Goal: Task Accomplishment & Management: Use online tool/utility

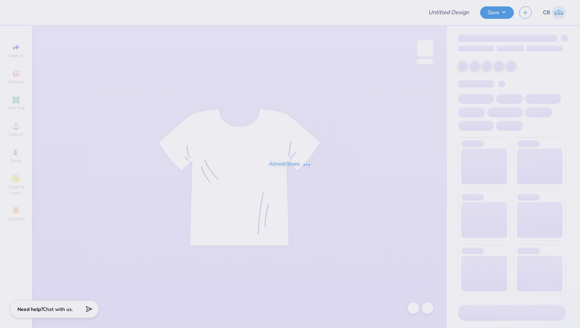
type input "Meridian T-shirts Fall 2025"
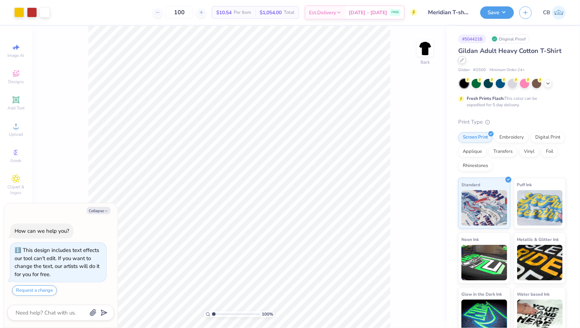
click at [462, 59] on icon at bounding box center [461, 60] width 3 height 3
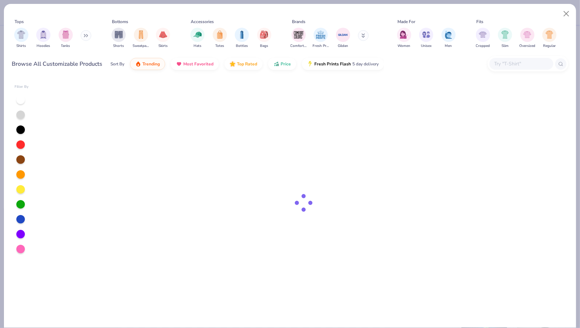
type textarea "x"
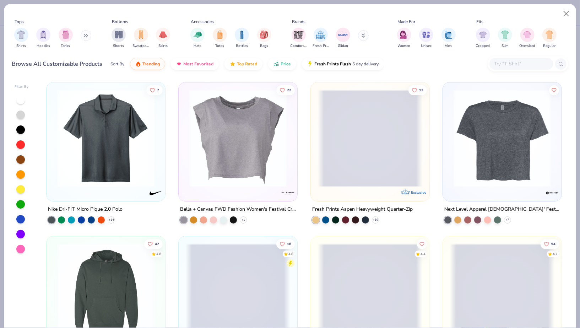
click at [523, 60] on input "text" at bounding box center [520, 64] width 55 height 8
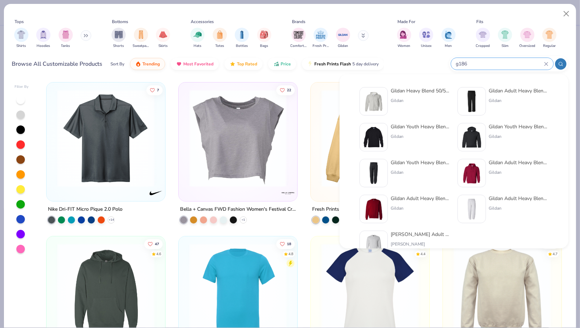
type input "g186"
click at [369, 101] on img at bounding box center [373, 101] width 22 height 22
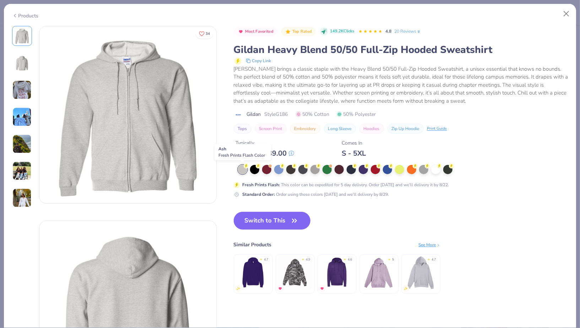
click at [243, 170] on div at bounding box center [242, 169] width 9 height 9
click at [257, 222] on button "Switch to This" at bounding box center [272, 221] width 77 height 18
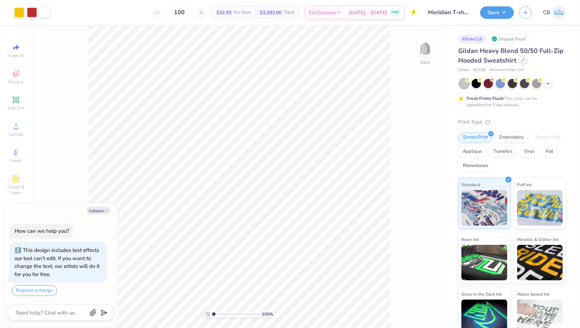
click at [523, 60] on icon at bounding box center [523, 60] width 4 height 4
type textarea "x"
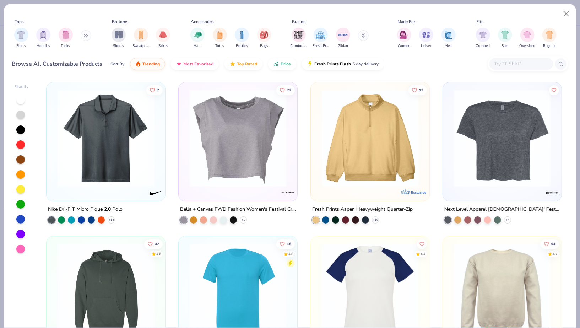
click at [491, 70] on div at bounding box center [527, 63] width 81 height 15
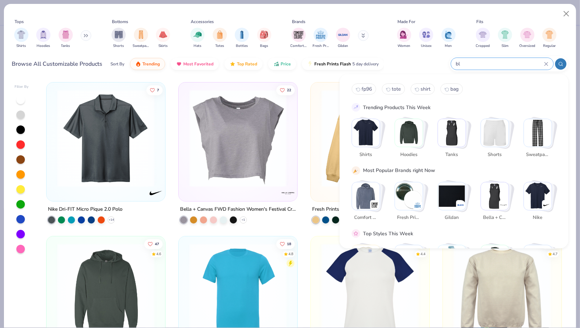
type input "b"
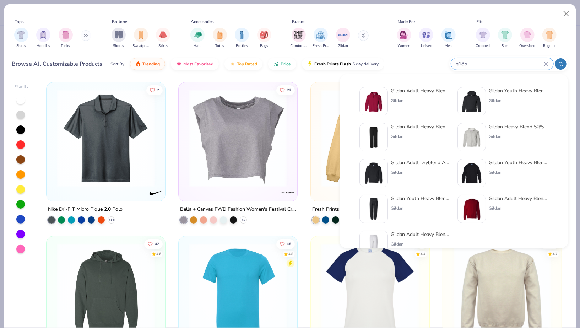
type input "g185"
click at [468, 99] on img at bounding box center [471, 101] width 22 height 22
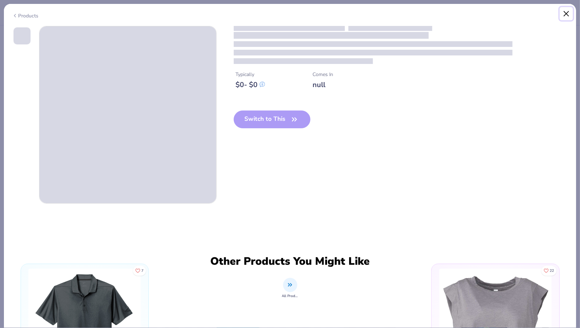
click at [567, 13] on button "Close" at bounding box center [566, 13] width 13 height 13
type textarea "x"
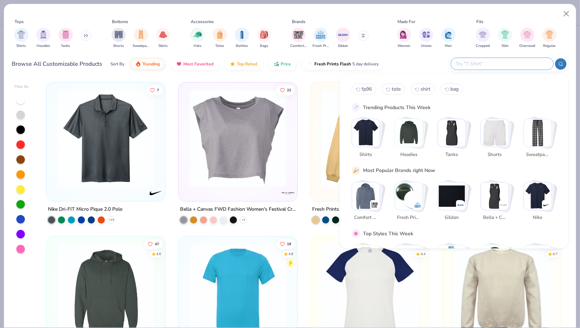
click at [505, 66] on input "text" at bounding box center [501, 64] width 93 height 8
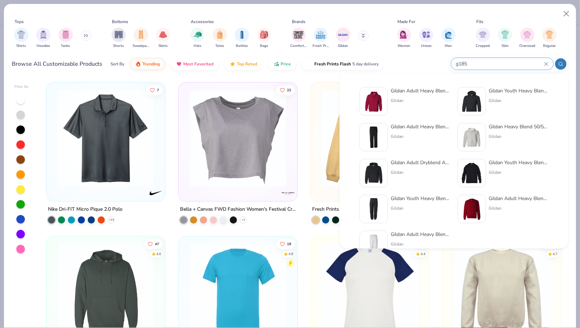
type input "g185"
click at [369, 178] on img at bounding box center [373, 173] width 22 height 22
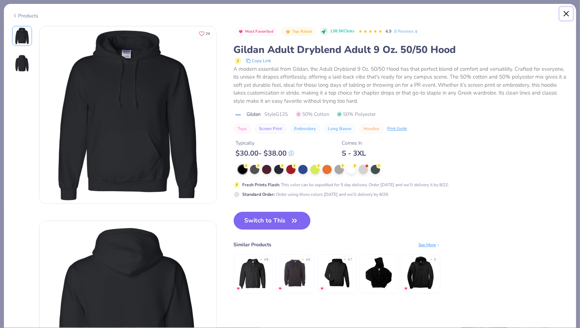
click at [568, 10] on button "Close" at bounding box center [566, 13] width 13 height 13
type textarea "x"
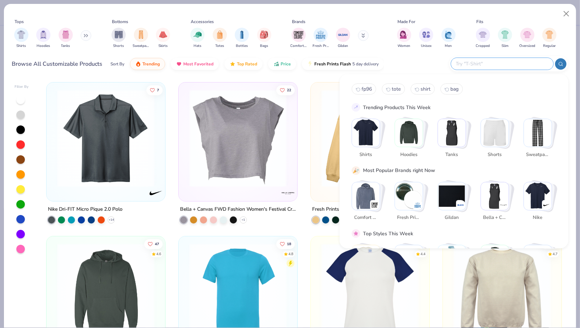
click at [504, 63] on input "text" at bounding box center [501, 64] width 93 height 8
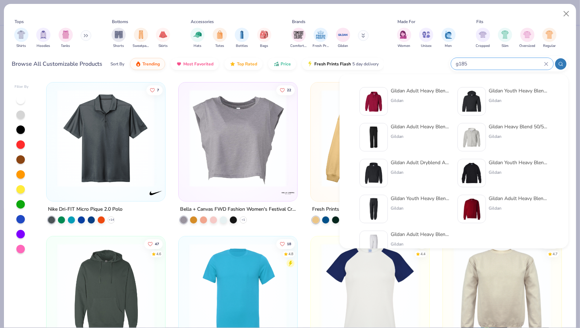
type input "g185"
click at [371, 99] on img at bounding box center [373, 101] width 22 height 22
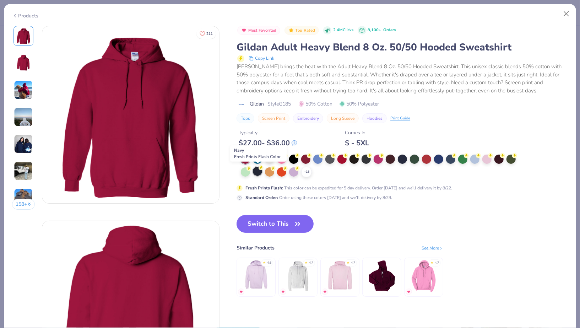
click at [259, 170] on div at bounding box center [257, 171] width 9 height 9
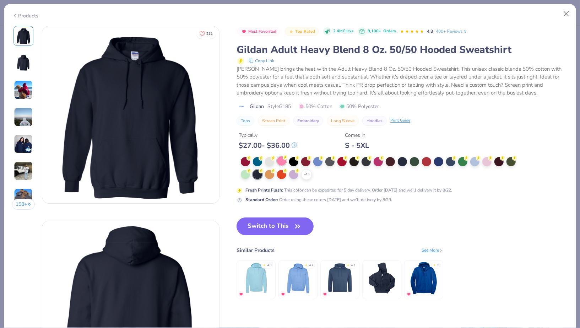
drag, startPoint x: 497, startPoint y: 160, endPoint x: 287, endPoint y: 157, distance: 210.2
click at [287, 157] on div "+ 15" at bounding box center [381, 168] width 280 height 23
click at [292, 160] on div at bounding box center [293, 160] width 9 height 9
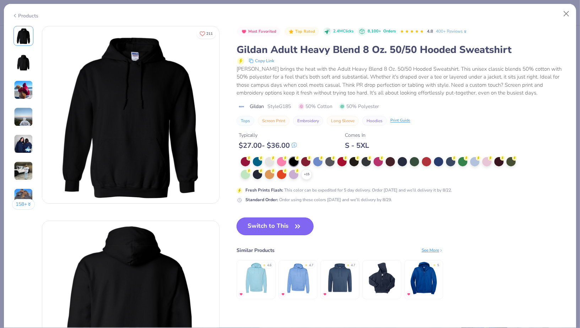
click at [284, 222] on button "Switch to This" at bounding box center [274, 226] width 77 height 18
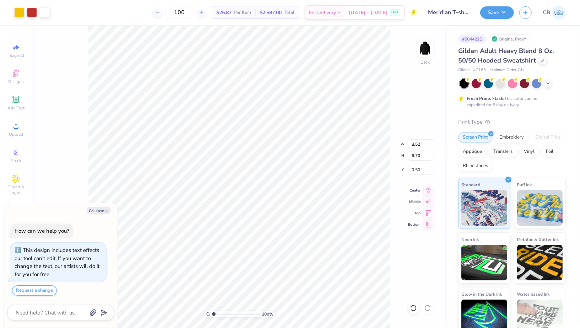
type textarea "x"
type input "3.00"
type textarea "x"
type input "8.18"
type input "6.44"
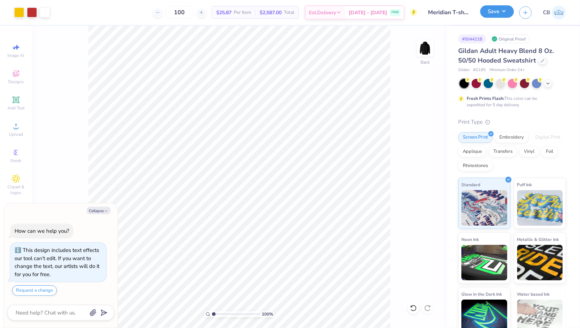
click at [502, 13] on button "Save" at bounding box center [497, 11] width 34 height 12
type textarea "x"
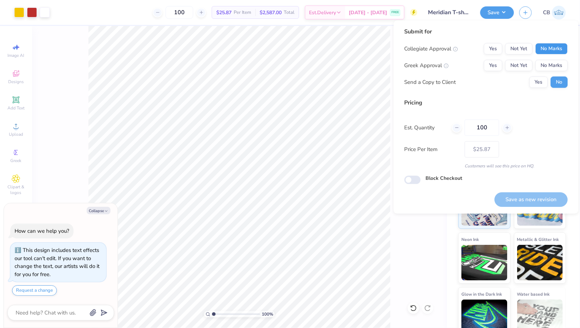
click at [557, 49] on button "No Marks" at bounding box center [551, 48] width 32 height 11
click at [557, 61] on button "No Marks" at bounding box center [551, 65] width 32 height 11
click at [532, 198] on button "Save as new revision" at bounding box center [530, 199] width 73 height 15
type input "$25.87"
type textarea "x"
